Goal: Task Accomplishment & Management: Manage account settings

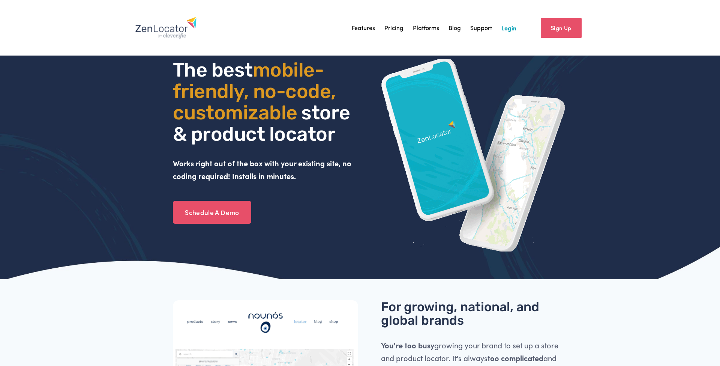
click at [512, 27] on link "Login" at bounding box center [508, 27] width 15 height 11
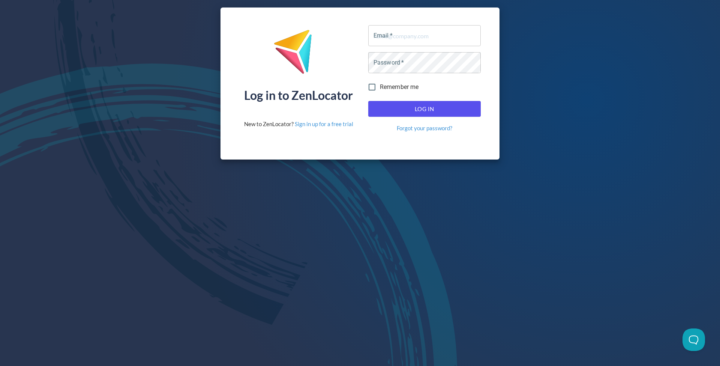
type input "[EMAIL_ADDRESS][DOMAIN_NAME]"
click at [439, 116] on button "Log In" at bounding box center [424, 109] width 113 height 16
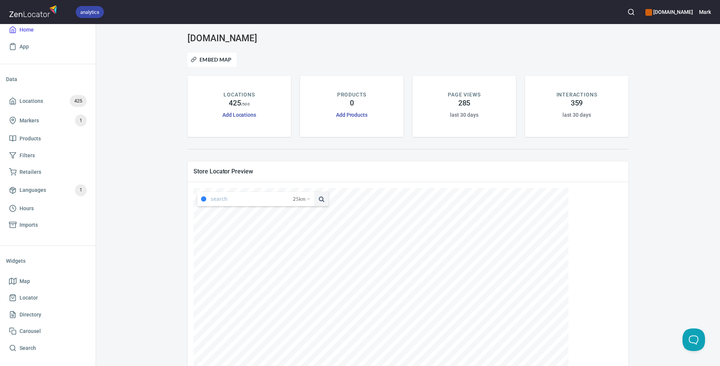
type input "[STREET_ADDRESS][PERSON_NAME]"
click at [707, 12] on h6 "Mark" at bounding box center [705, 12] width 12 height 8
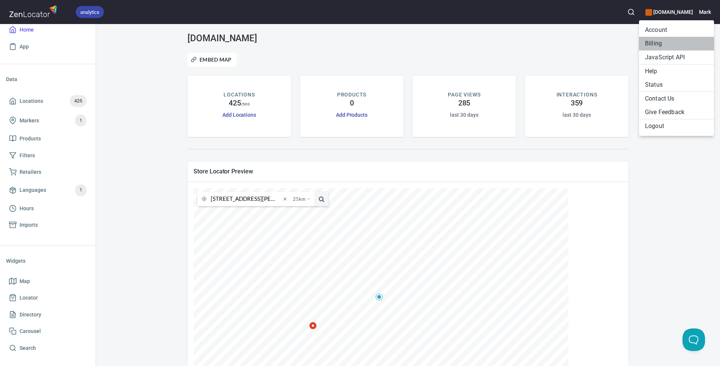
click at [653, 41] on li "Billing" at bounding box center [676, 44] width 75 height 14
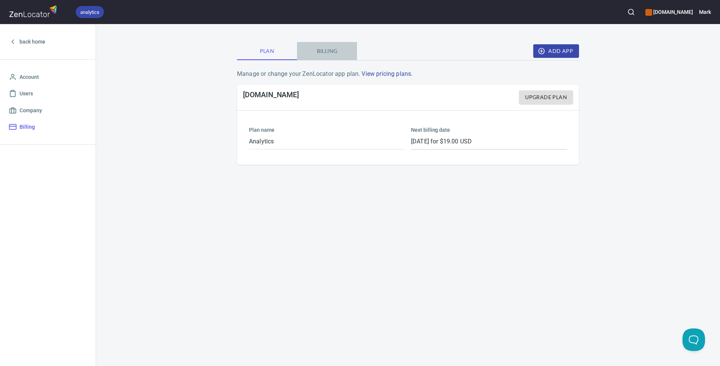
click at [330, 50] on span "Billing" at bounding box center [327, 51] width 51 height 9
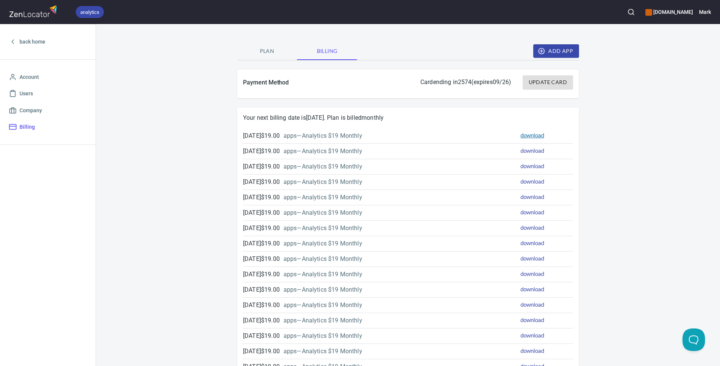
click at [533, 134] on link "download" at bounding box center [533, 135] width 24 height 7
